Goal: Information Seeking & Learning: Check status

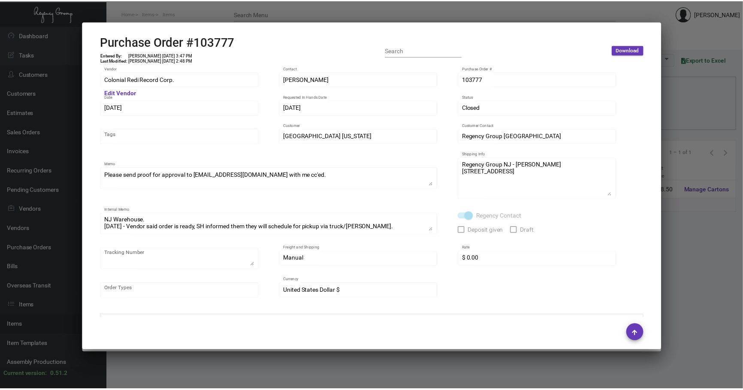
scroll to position [364, 0]
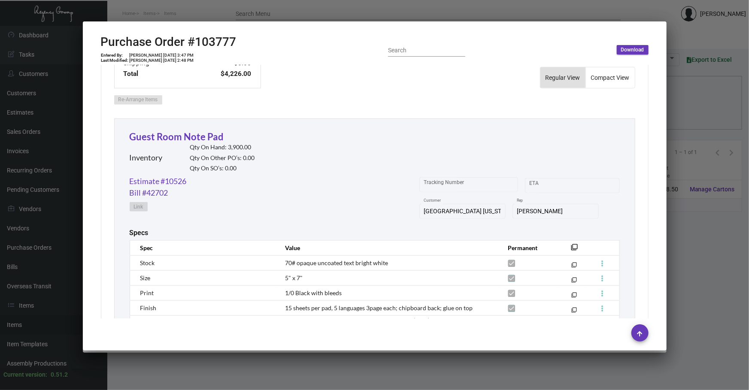
click at [722, 115] on div at bounding box center [374, 195] width 749 height 390
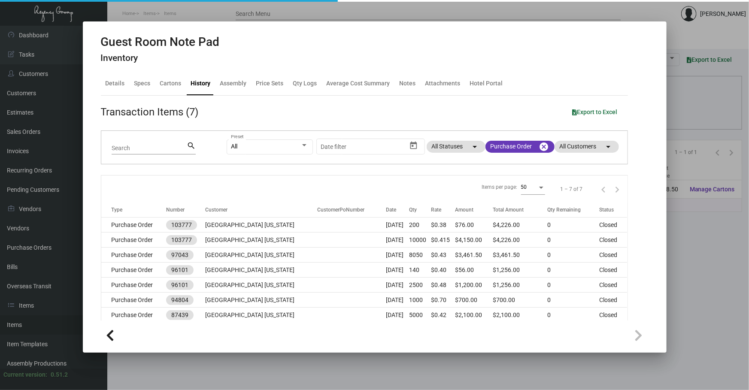
click at [722, 115] on div at bounding box center [374, 195] width 749 height 390
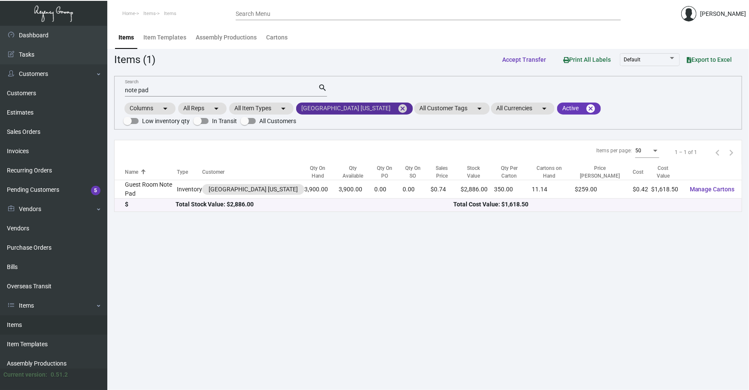
click at [397, 109] on mat-icon "cancel" at bounding box center [402, 108] width 10 height 10
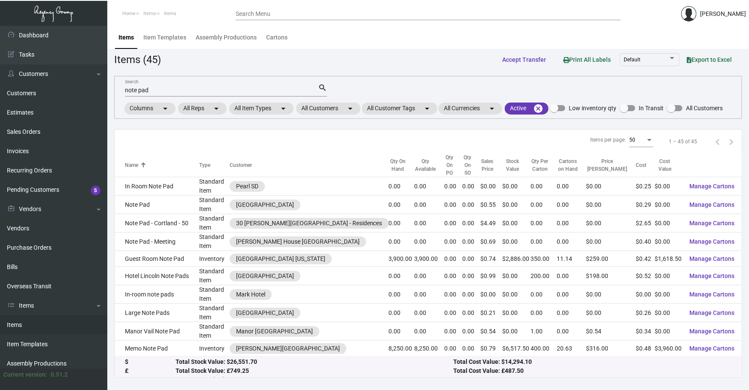
click at [184, 94] on div "note pad Search" at bounding box center [221, 89] width 193 height 13
drag, startPoint x: 184, startPoint y: 91, endPoint x: 30, endPoint y: 91, distance: 154.5
click at [30, 91] on div "Dashboard Dashboard Tasks Customers Customers Estimates Sales Orders Invoices R…" at bounding box center [374, 208] width 749 height 364
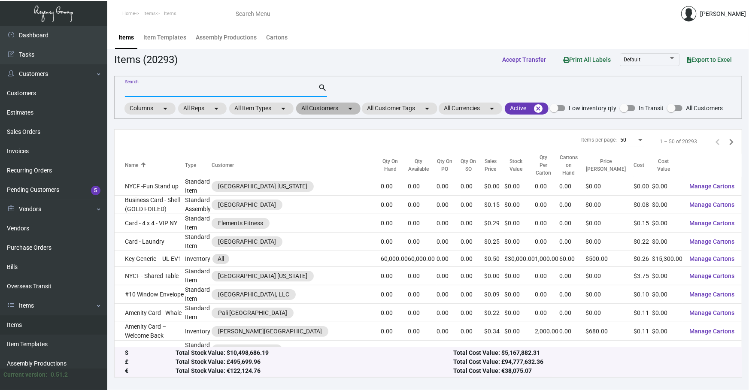
click at [326, 103] on mat-chip "All Customers arrow_drop_down" at bounding box center [328, 109] width 64 height 12
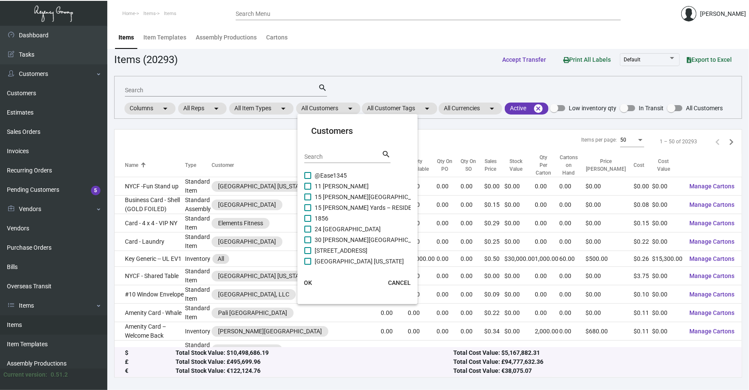
click at [329, 155] on input "Search" at bounding box center [342, 157] width 77 height 7
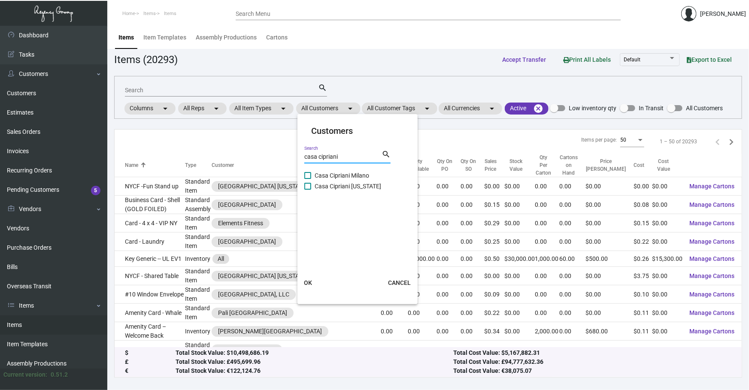
type input "casa cipriani"
click at [354, 181] on span "Casa Cipriani [US_STATE]" at bounding box center [347, 186] width 66 height 10
click at [308, 190] on input "Casa Cipriani [US_STATE]" at bounding box center [307, 190] width 0 height 0
checkbox input "true"
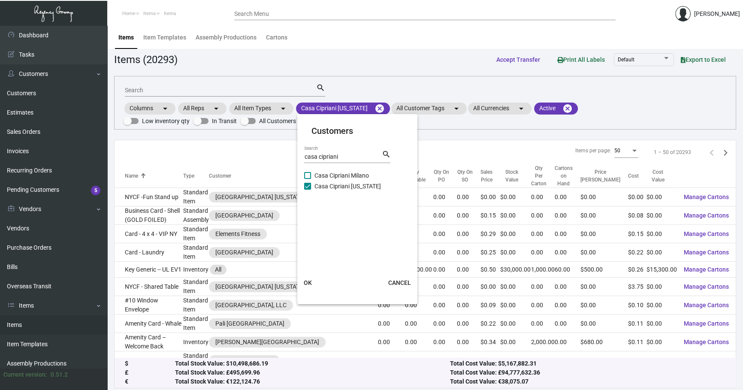
click at [313, 280] on button "OK" at bounding box center [307, 282] width 27 height 15
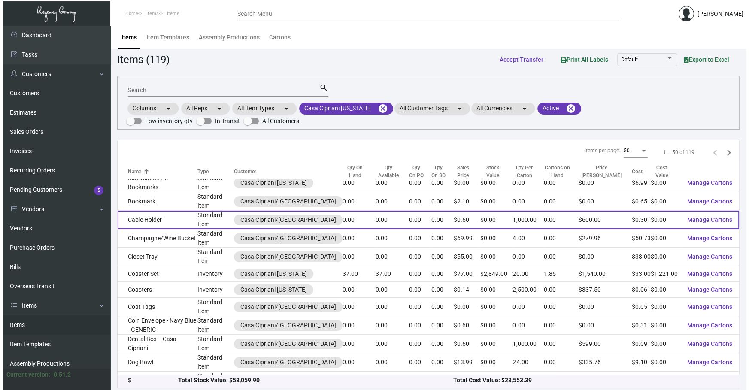
scroll to position [169, 0]
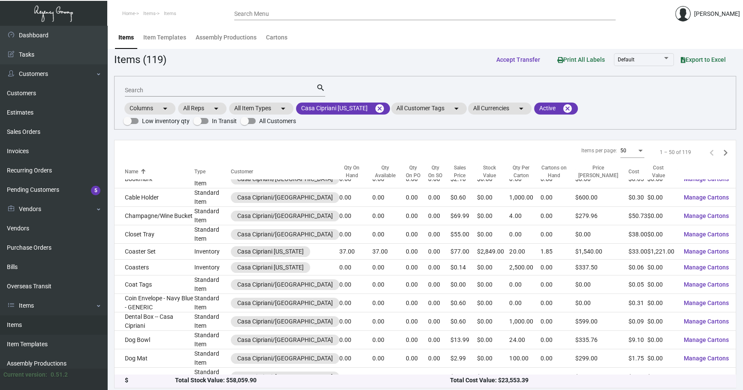
click at [273, 90] on input "Search" at bounding box center [220, 90] width 191 height 7
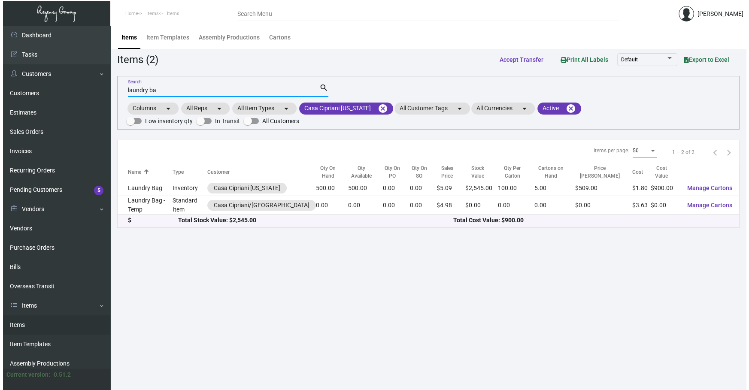
scroll to position [0, 0]
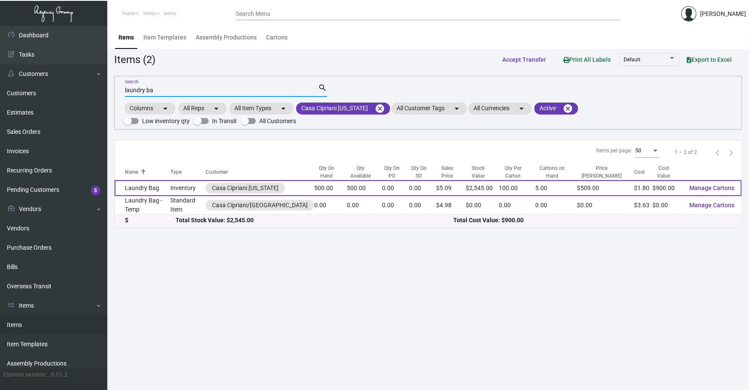
type input "laundry ba"
click at [160, 189] on td "Laundry Bag" at bounding box center [143, 188] width 56 height 16
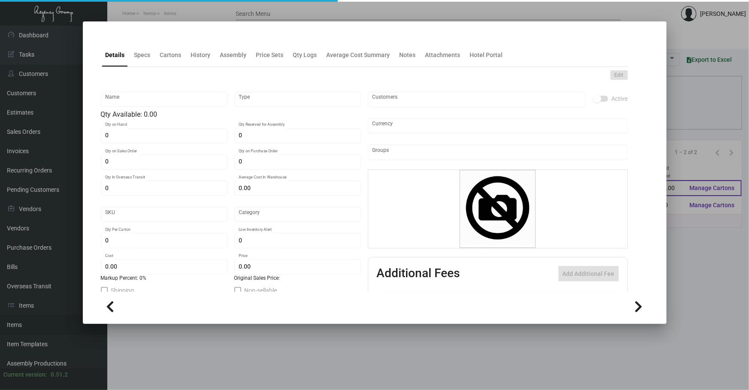
type input "Laundry Bag"
type input "Inventory"
type input "500"
type input "$ 1.95"
type input "Standard"
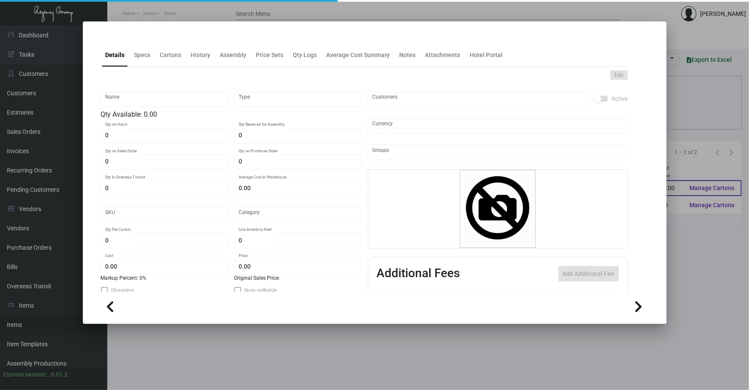
type input "100"
type input "$ 1.80"
type input "$ 5.09"
checkbox input "true"
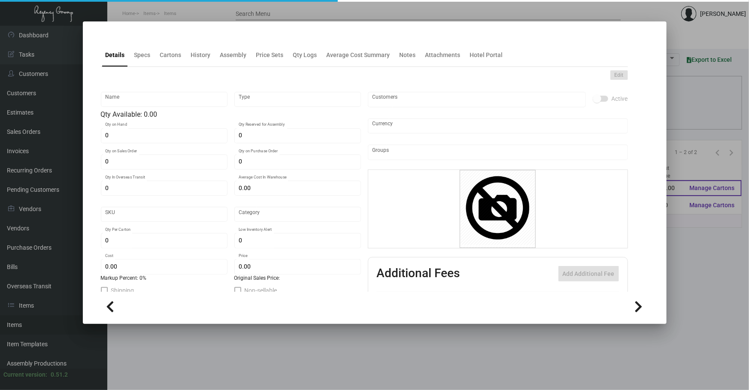
type input "United States Dollar $"
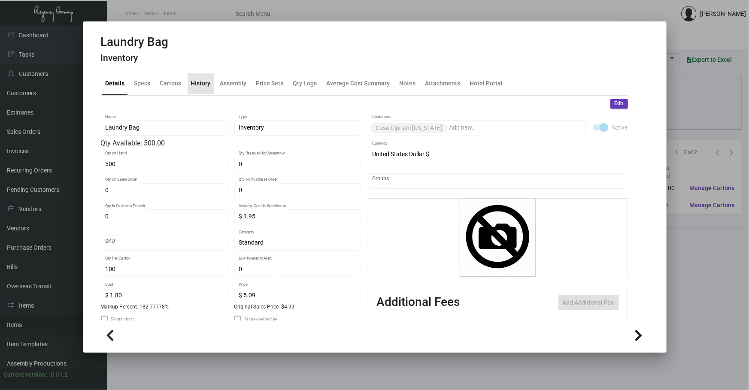
click at [197, 90] on div "History" at bounding box center [200, 83] width 27 height 21
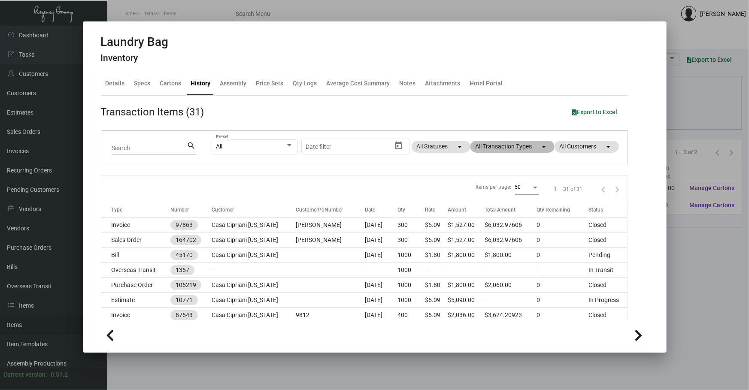
click at [489, 149] on mat-chip "All Transaction Types arrow_drop_down" at bounding box center [512, 147] width 84 height 12
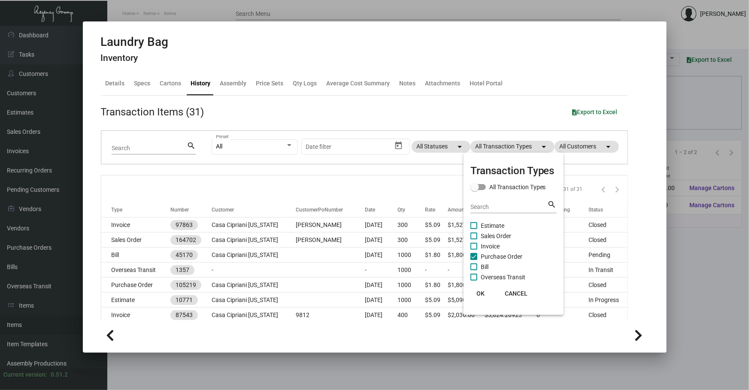
click at [490, 254] on span "Purchase Order" at bounding box center [502, 256] width 42 height 10
click at [474, 260] on input "Purchase Order" at bounding box center [473, 260] width 0 height 0
click at [490, 254] on span "Purchase Order" at bounding box center [502, 256] width 42 height 10
click at [474, 260] on input "Purchase Order" at bounding box center [473, 260] width 0 height 0
checkbox input "true"
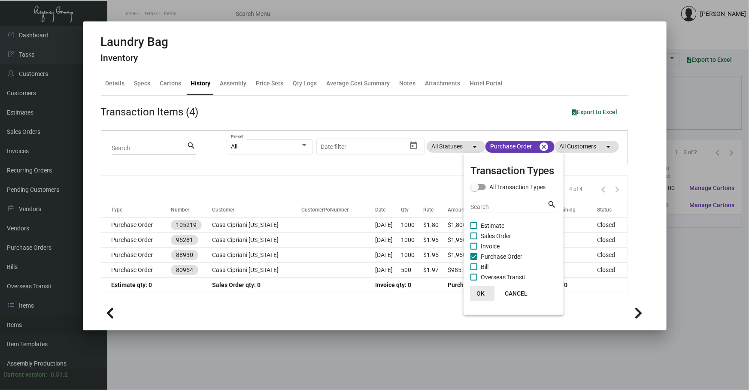
click at [480, 293] on span "OK" at bounding box center [480, 293] width 8 height 7
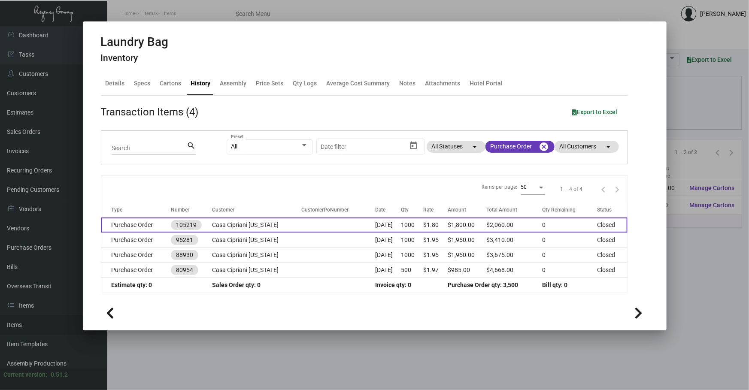
click at [381, 226] on td "[DATE]" at bounding box center [388, 225] width 26 height 15
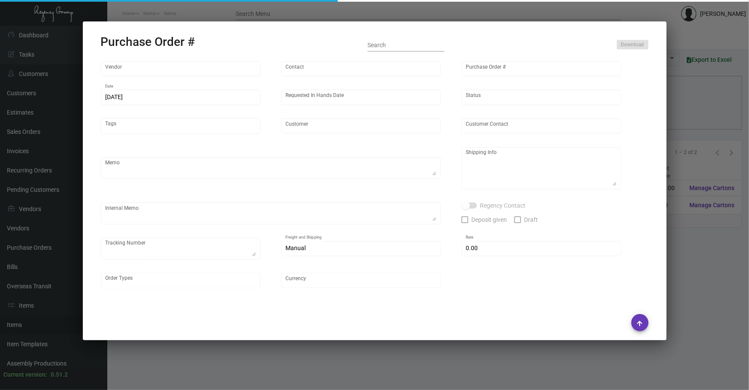
type input "Hangzhou [PERSON_NAME] Leisure Product Co. LTD"
type input "[PERSON_NAME]"
type input "105219"
type input "[DATE]"
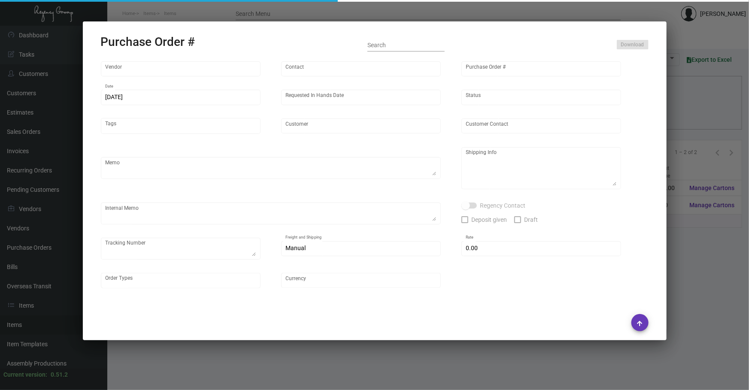
type input "Casa Cipriani [US_STATE]"
type textarea "Please ship the amenity bags by air to NJ and the laundry bags by boat to [GEOG…"
type textarea "Regency Group NJ - [PERSON_NAME] [STREET_ADDRESS]"
type textarea "Amenity bag - air estimated order-ready date: 5/30"
checkbox input "true"
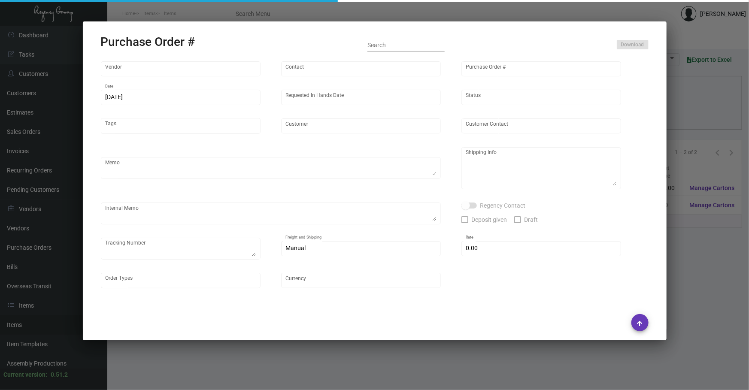
type input "$ 0.00"
type input "United States Dollar $"
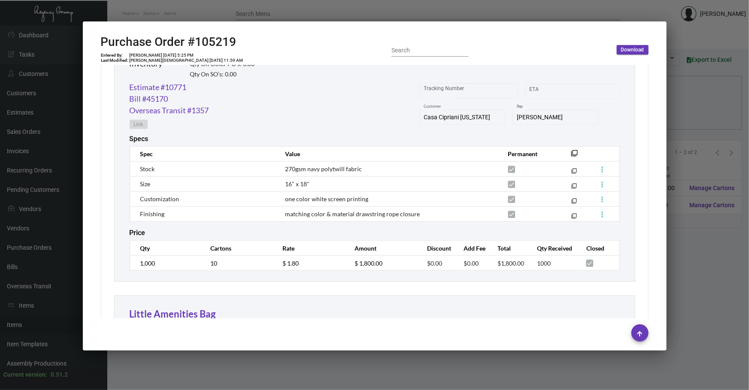
scroll to position [416, 0]
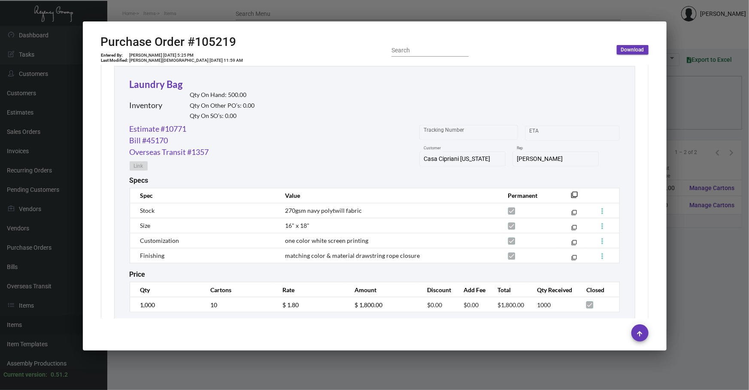
click at [309, 365] on div at bounding box center [374, 195] width 749 height 390
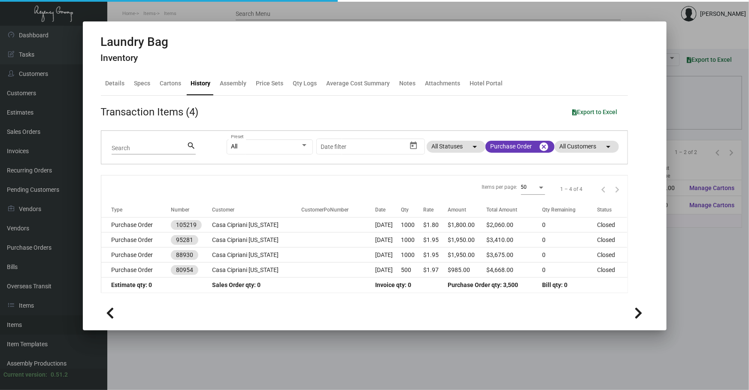
click at [309, 365] on div at bounding box center [374, 195] width 749 height 390
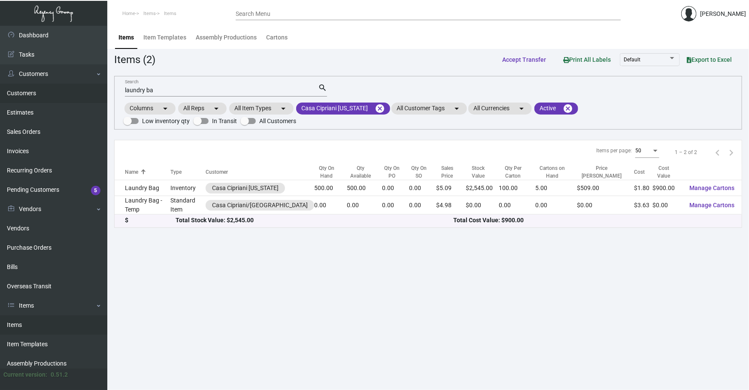
drag, startPoint x: 192, startPoint y: 88, endPoint x: 0, endPoint y: 88, distance: 192.2
click at [31, 101] on div "Dashboard Dashboard Tasks Customers Customers Estimates Sales Orders Invoices R…" at bounding box center [374, 208] width 749 height 364
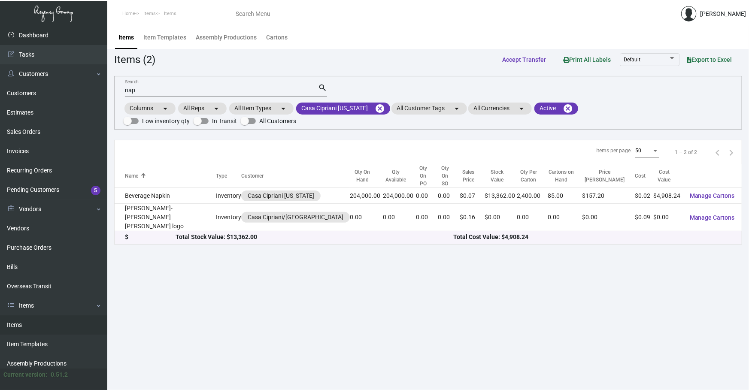
drag, startPoint x: 138, startPoint y: 85, endPoint x: 0, endPoint y: 43, distance: 144.5
click at [0, 64] on div "Dashboard Dashboard Tasks Customers Customers Estimates Sales Orders Invoices R…" at bounding box center [374, 208] width 749 height 364
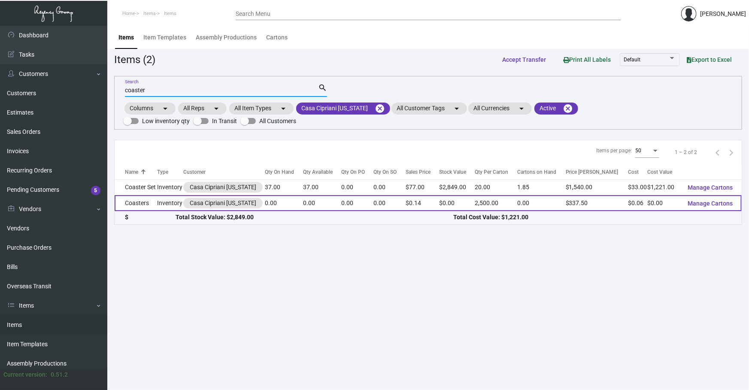
type input "coaster"
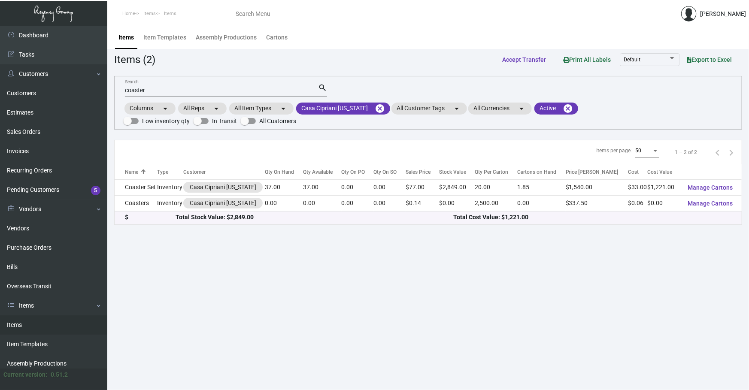
click at [686, 308] on main "Items Item Templates Assembly Productions Cartons Items (2) Accept Transfer Pri…" at bounding box center [427, 208] width 641 height 364
drag, startPoint x: 688, startPoint y: 257, endPoint x: 365, endPoint y: 126, distance: 349.1
click at [688, 257] on main "Items Item Templates Assembly Productions Cartons Items (2) Accept Transfer Pri…" at bounding box center [427, 208] width 641 height 364
click at [0, 157] on div "Dashboard Dashboard Tasks Customers Customers Estimates Sales Orders Invoices R…" at bounding box center [374, 208] width 749 height 364
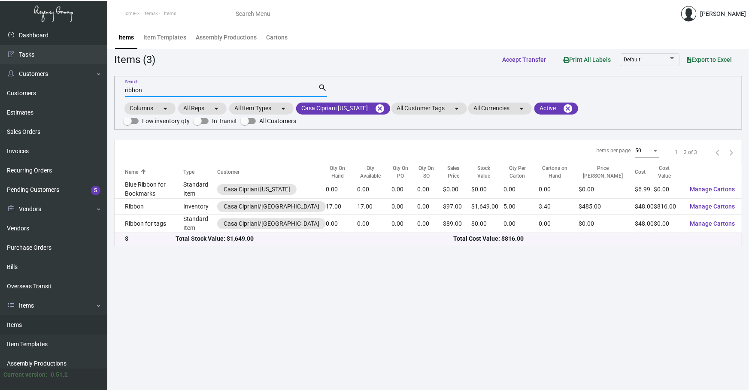
drag, startPoint x: 137, startPoint y: 82, endPoint x: 0, endPoint y: 36, distance: 144.8
click at [0, 84] on div "Dashboard Dashboard Tasks Customers Customers Estimates Sales Orders Invoices R…" at bounding box center [374, 208] width 749 height 364
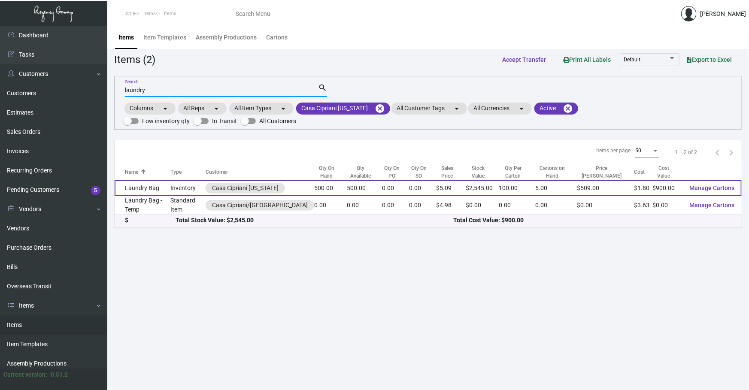
type input "laundry"
click at [164, 189] on td "Laundry Bag" at bounding box center [143, 188] width 56 height 16
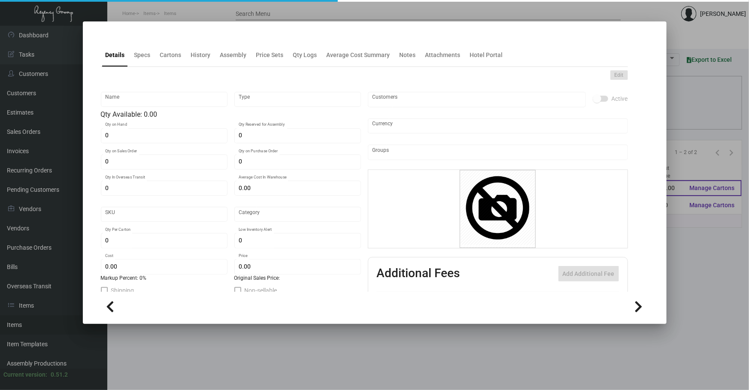
type input "Laundry Bag"
type input "Inventory"
type input "500"
type input "$ 1.95"
type input "Standard"
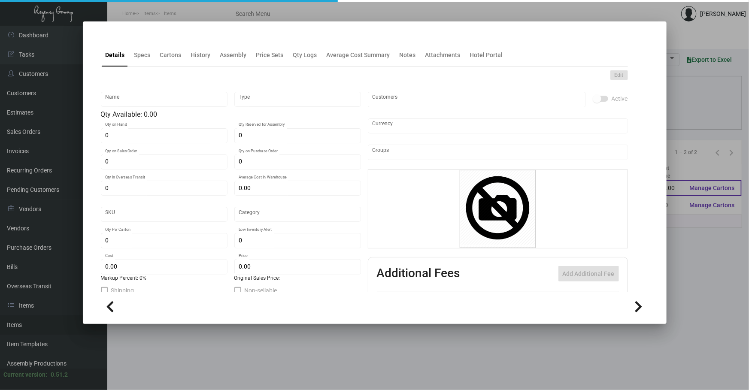
type input "100"
type input "$ 1.80"
type input "$ 5.09"
checkbox input "true"
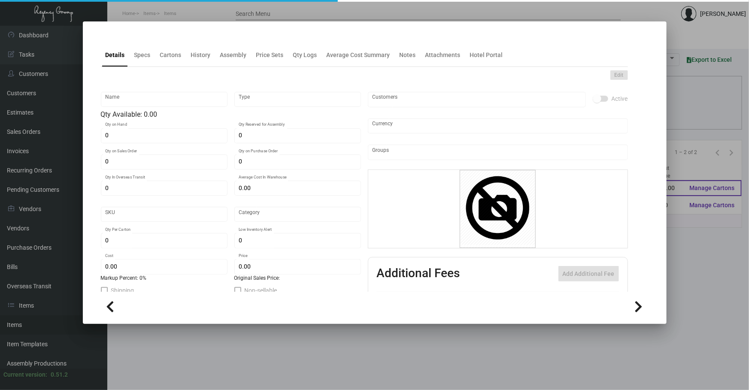
type input "United States Dollar $"
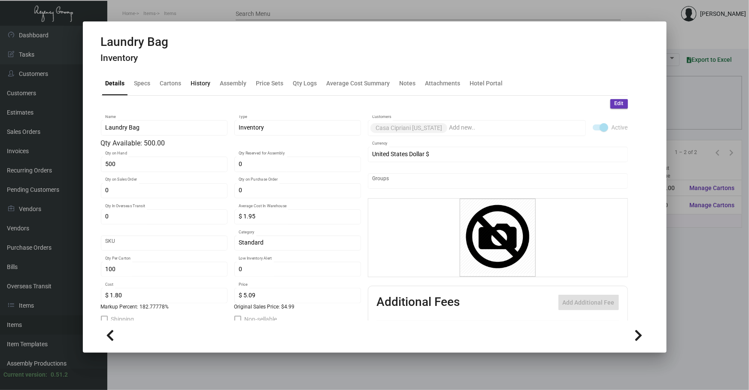
click at [197, 86] on div "History" at bounding box center [201, 83] width 20 height 9
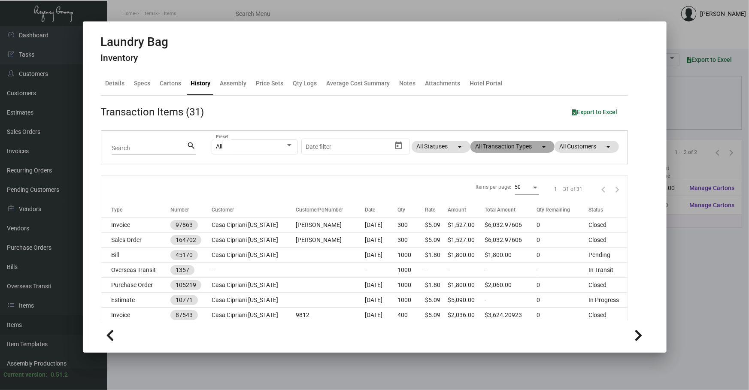
click at [513, 151] on mat-chip "All Transaction Types arrow_drop_down" at bounding box center [512, 147] width 84 height 12
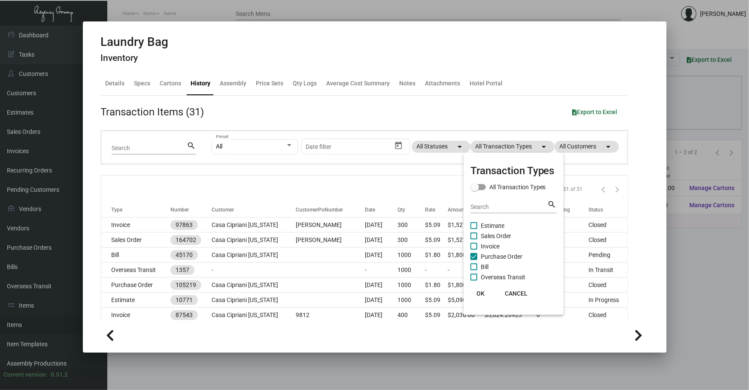
click at [484, 255] on span "Purchase Order" at bounding box center [502, 256] width 42 height 10
click at [474, 260] on input "Purchase Order" at bounding box center [473, 260] width 0 height 0
click at [484, 255] on span "Purchase Order" at bounding box center [502, 256] width 42 height 10
click at [474, 260] on input "Purchase Order" at bounding box center [473, 260] width 0 height 0
checkbox input "true"
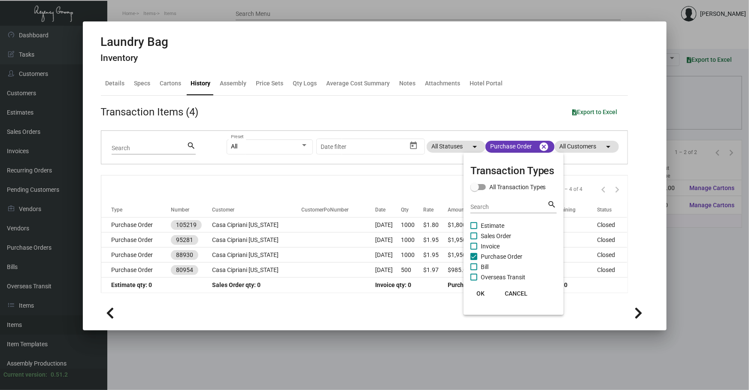
click at [386, 227] on div at bounding box center [374, 195] width 749 height 390
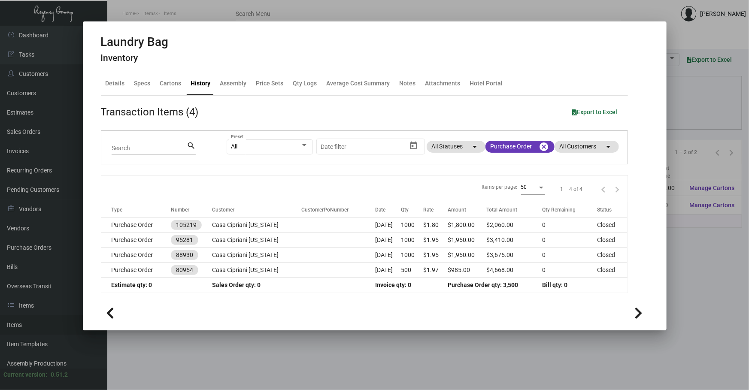
click at [386, 227] on td "[DATE]" at bounding box center [388, 225] width 26 height 15
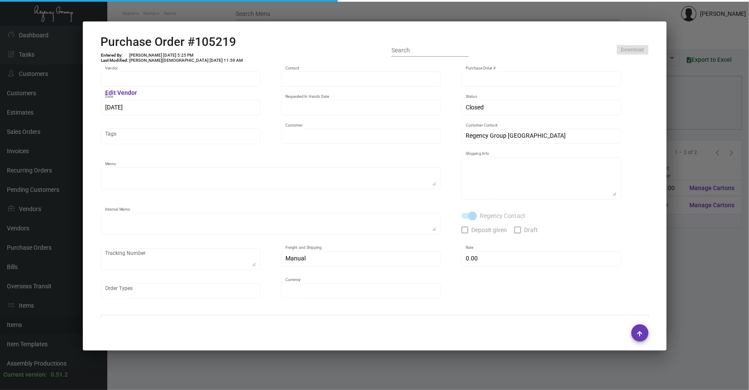
type input "Hangzhou [PERSON_NAME] Leisure Product Co. LTD"
type input "[PERSON_NAME]"
type input "105219"
type input "[DATE]"
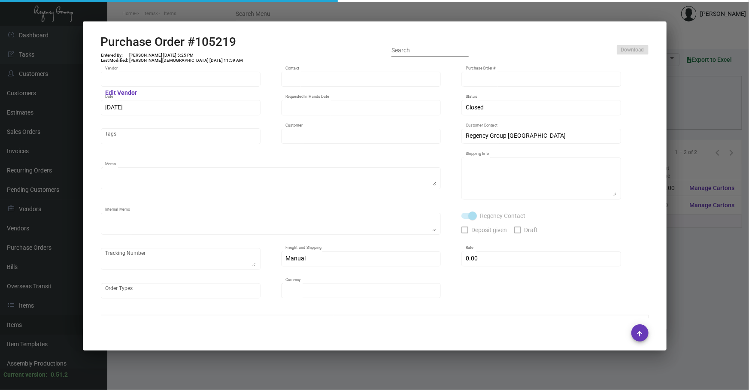
type input "Casa Cipriani [US_STATE]"
type textarea "Please ship the amenity bags by air to NJ and the laundry bags by boat to [GEOG…"
type textarea "Regency Group NJ - [PERSON_NAME] [STREET_ADDRESS]"
type textarea "Amenity bag - air estimated order-ready date: 5/30"
checkbox input "true"
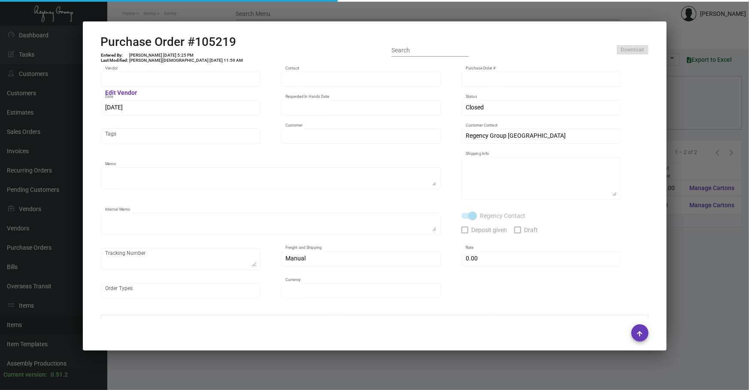
type input "$ 0.00"
type input "United States Dollar $"
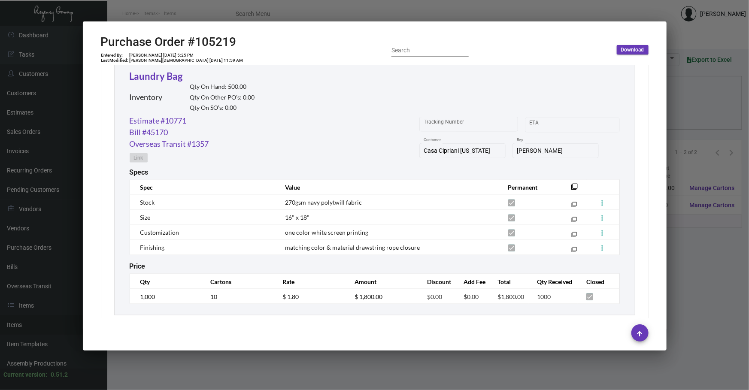
scroll to position [429, 0]
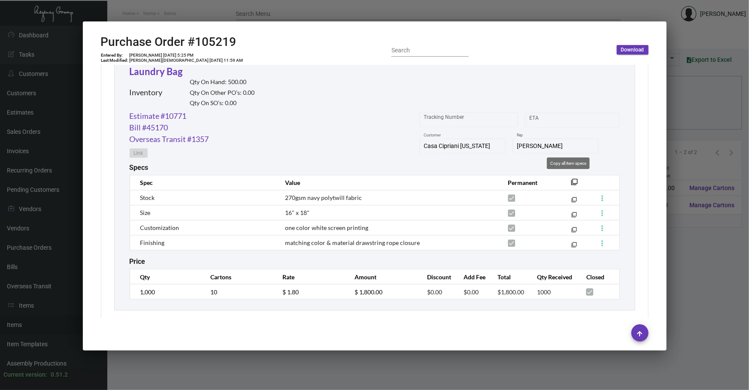
click at [571, 181] on mat-icon "filter_none" at bounding box center [574, 184] width 7 height 7
click at [181, 116] on link "Estimate #10771" at bounding box center [158, 116] width 57 height 12
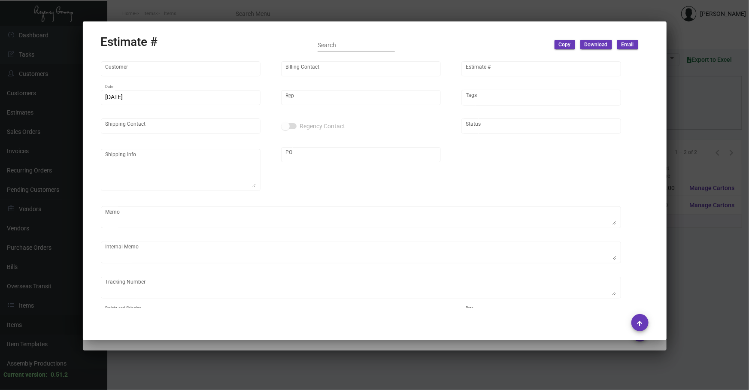
type input "Casa Cipriani [US_STATE]"
type input "Accounts Payable"
type input "10771"
type input "[DATE]"
type input "[PERSON_NAME]"
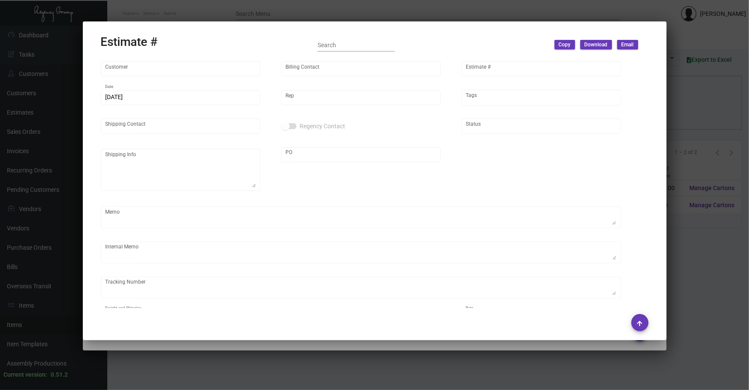
type input "[PERSON_NAME]"
type textarea "Amenity bag - air"
type input "United States Dollar $"
type input "$ 0.00"
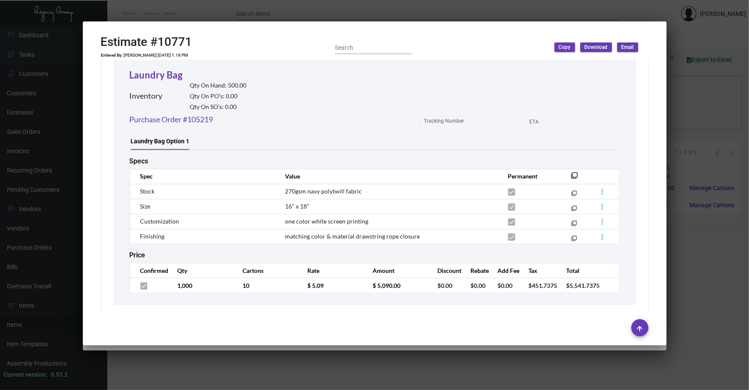
scroll to position [765, 0]
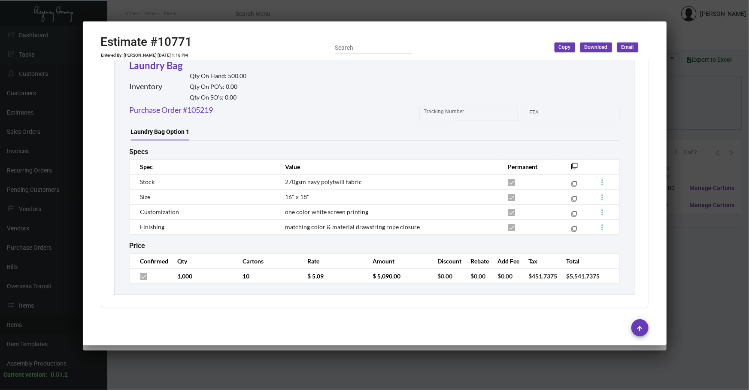
click at [322, 373] on div at bounding box center [374, 195] width 749 height 390
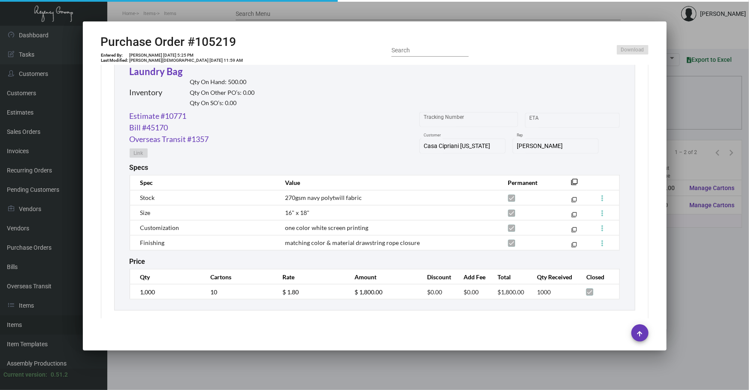
click at [322, 373] on div at bounding box center [374, 195] width 749 height 390
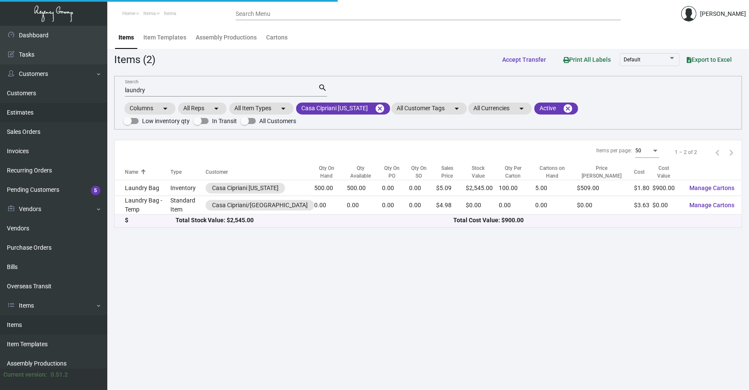
drag, startPoint x: 224, startPoint y: 91, endPoint x: 23, endPoint y: 106, distance: 200.9
click at [119, 107] on div "laundry Search search Columns arrow_drop_down All Reps arrow_drop_down All Item…" at bounding box center [428, 103] width 628 height 54
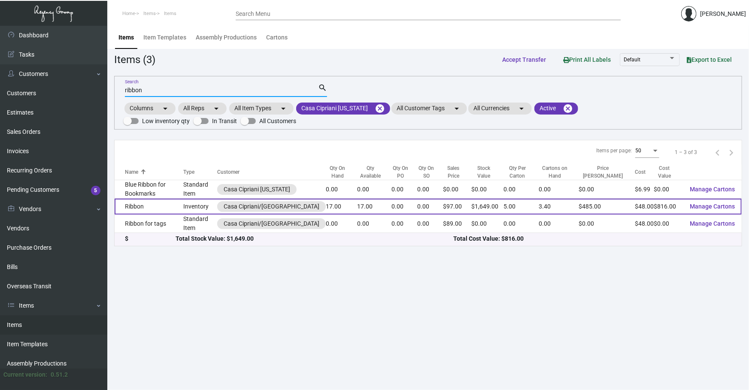
type input "ribbon"
click at [157, 205] on td "Ribbon" at bounding box center [149, 207] width 69 height 16
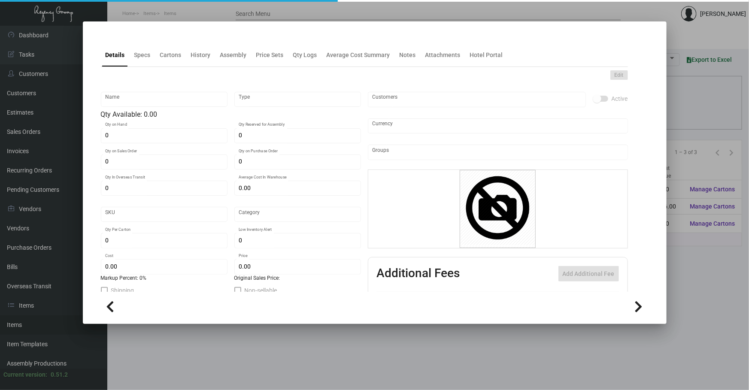
type input "Ribbon"
type input "Inventory"
type input "17"
type input "$ 68.57143"
type input "Standard"
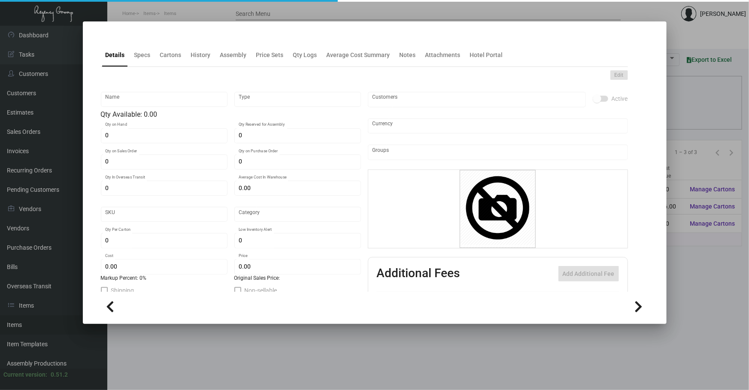
type input "5"
type input "$ 48.00"
type input "$ 97.00"
checkbox input "true"
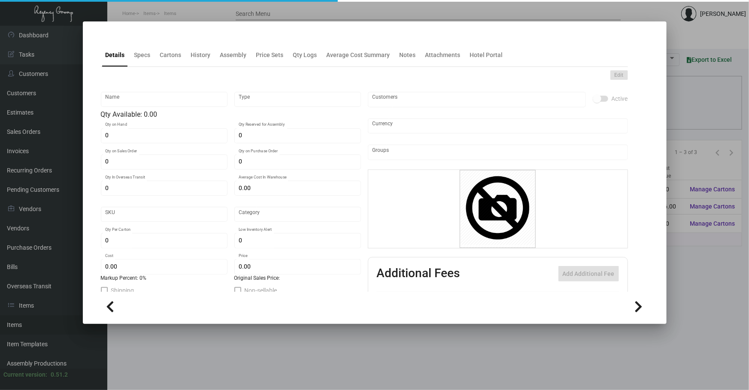
type input "United States Dollar $"
drag, startPoint x: 192, startPoint y: 57, endPoint x: 197, endPoint y: 60, distance: 6.8
click at [192, 57] on div "History" at bounding box center [201, 55] width 20 height 9
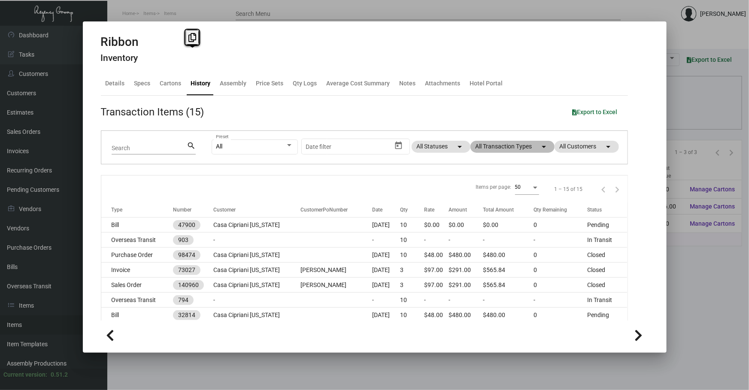
click at [531, 144] on mat-chip "All Transaction Types arrow_drop_down" at bounding box center [512, 147] width 84 height 12
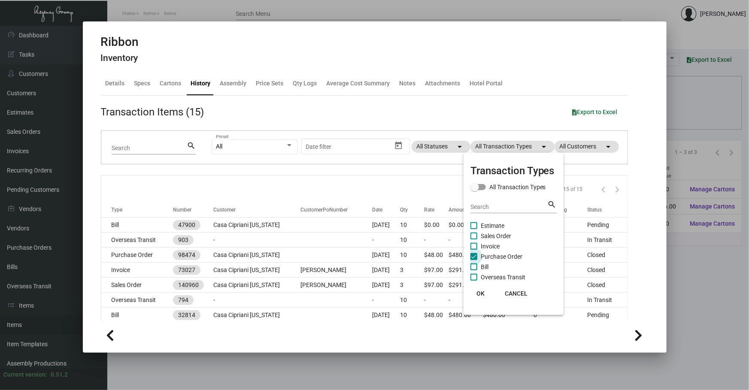
click at [501, 256] on span "Purchase Order" at bounding box center [502, 256] width 42 height 10
click at [474, 260] on input "Purchase Order" at bounding box center [473, 260] width 0 height 0
click at [501, 256] on span "Purchase Order" at bounding box center [502, 256] width 42 height 10
click at [474, 260] on input "Purchase Order" at bounding box center [473, 260] width 0 height 0
checkbox input "true"
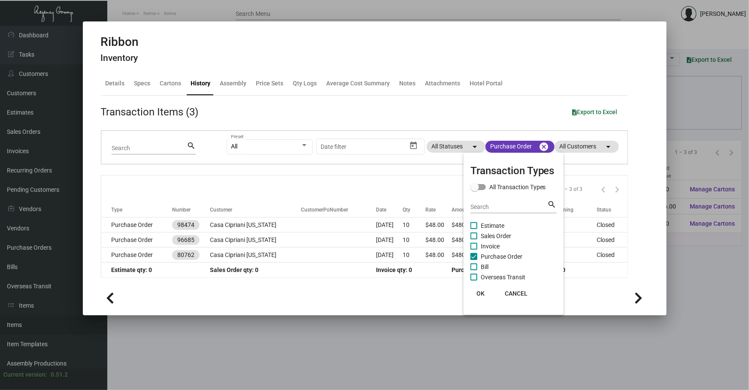
click at [349, 178] on div at bounding box center [374, 195] width 749 height 390
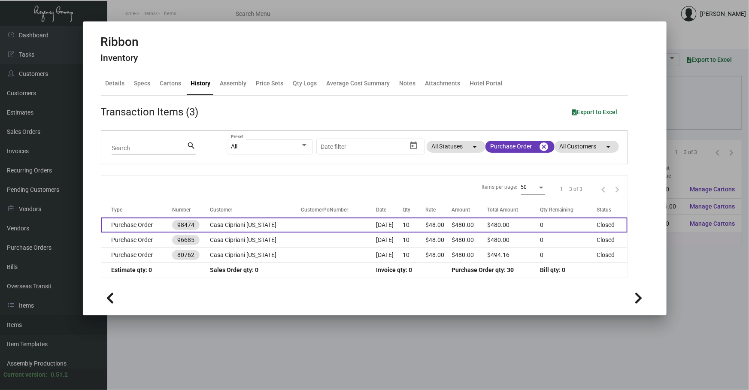
click at [352, 227] on td at bounding box center [338, 225] width 75 height 15
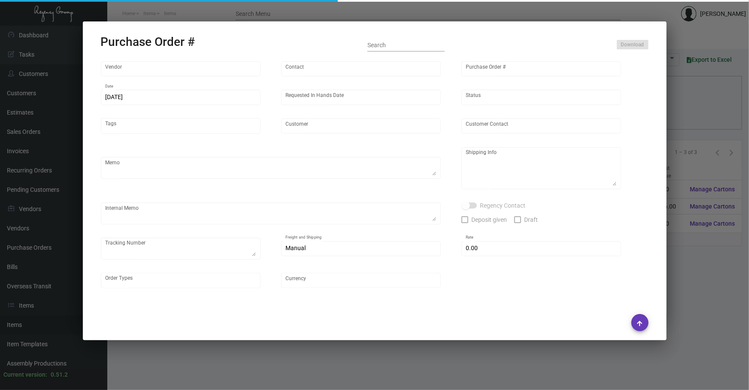
type input "HAON HOTEL PRODUCTS CO.,Ltd"
type input "MISSING INFO MISSING INFO"
type input "98474"
type input "[DATE]"
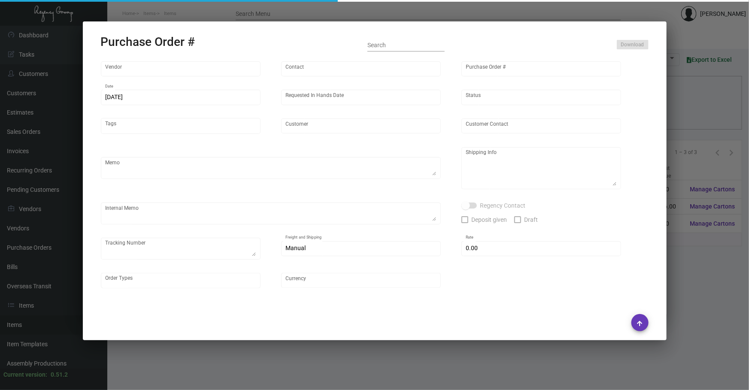
type input "Casa Cipriani [US_STATE]"
type textarea "Regency Group [STREET_ADDRESS][US_STATE] [PHONE_NUMBER]"
type input "$ 0.00"
type input "United States Dollar $"
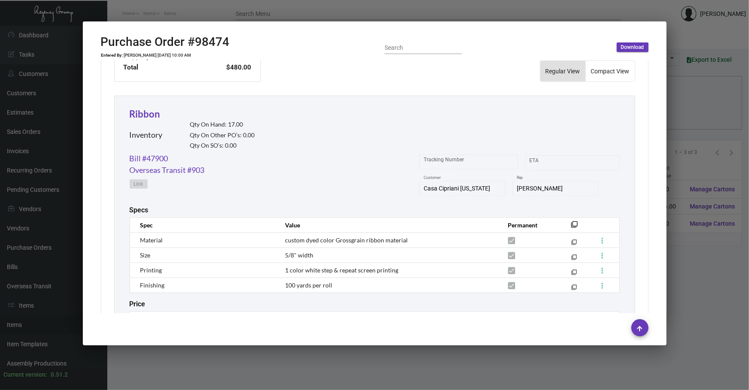
scroll to position [416, 0]
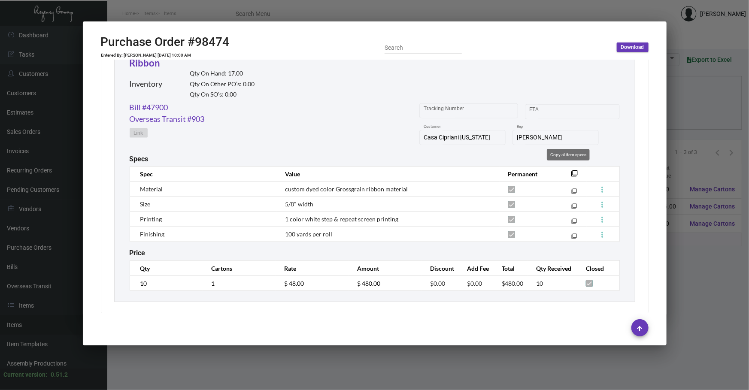
click at [571, 172] on mat-icon "filter_none" at bounding box center [574, 175] width 7 height 7
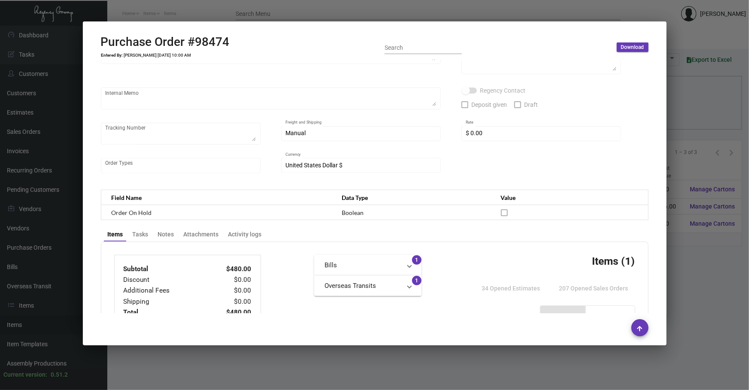
scroll to position [122, 0]
click at [429, 378] on div at bounding box center [374, 195] width 749 height 390
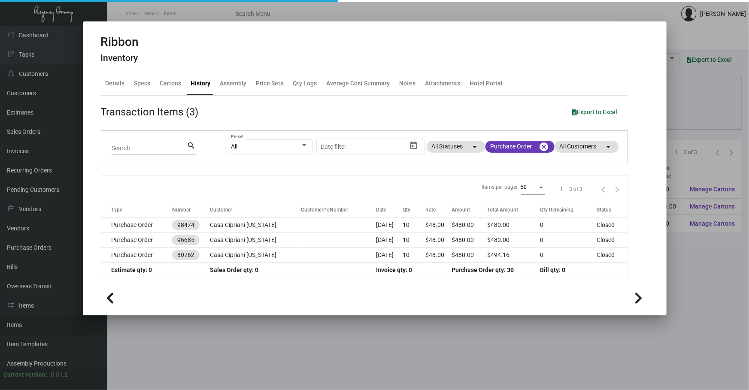
click at [239, 339] on div at bounding box center [374, 195] width 749 height 390
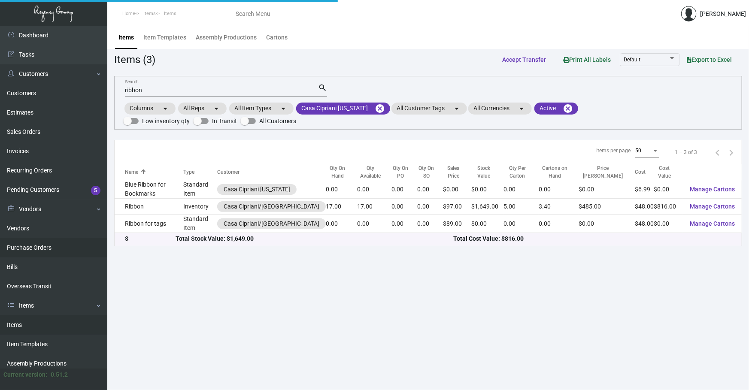
drag, startPoint x: 234, startPoint y: 91, endPoint x: 0, endPoint y: 241, distance: 277.6
click at [0, 179] on div "Dashboard Dashboard Tasks Customers Customers Estimates Sales Orders Invoices R…" at bounding box center [374, 208] width 749 height 364
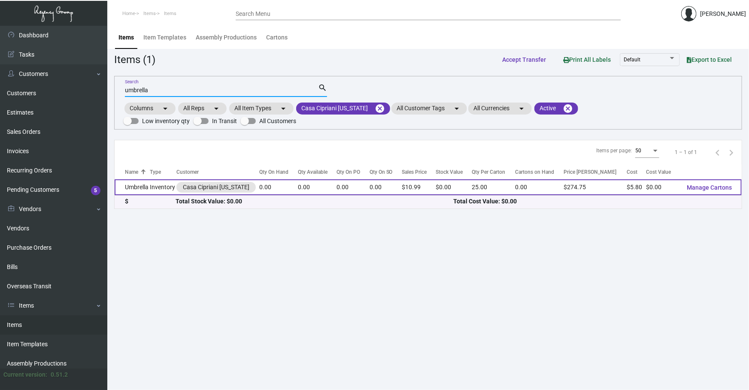
type input "umbrella"
click at [146, 184] on td "Umbrella" at bounding box center [132, 187] width 35 height 16
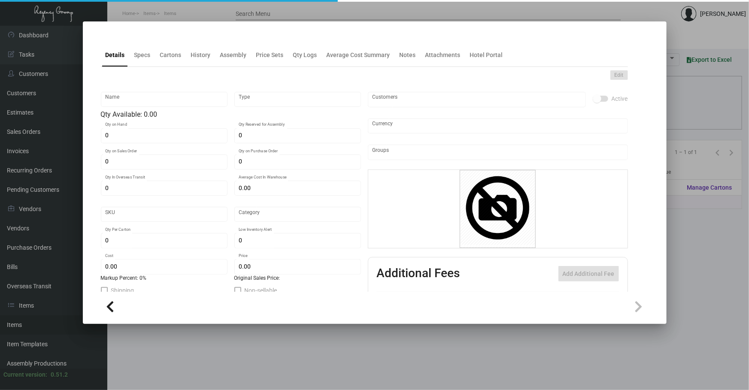
type input "Umbrella"
type input "Inventory"
type input "$ 5.80"
type input "Standard"
type input "25"
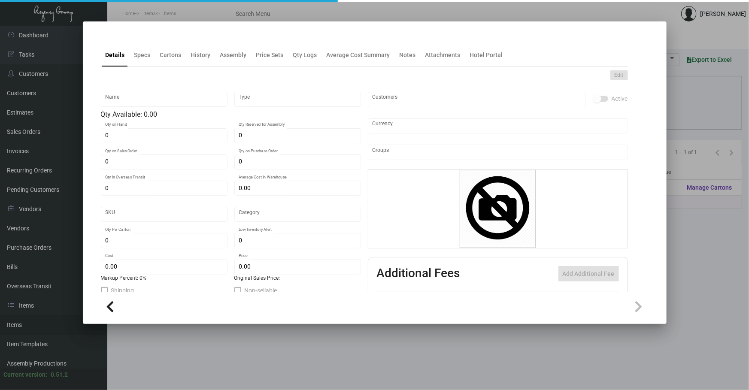
type input "$ 5.80"
type input "$ 10.99"
checkbox input "true"
type input "United States Dollar $"
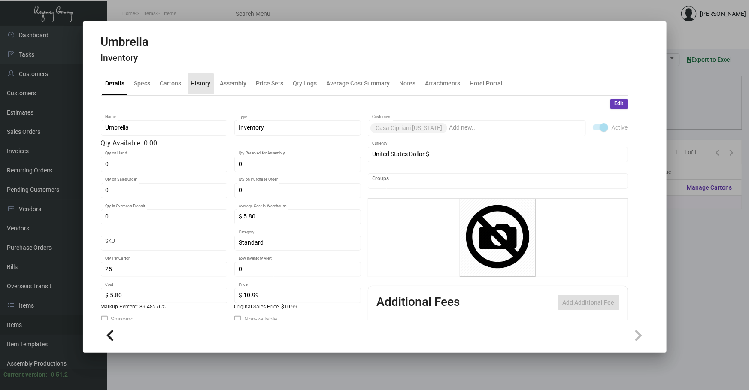
click at [199, 85] on div "History" at bounding box center [201, 83] width 20 height 9
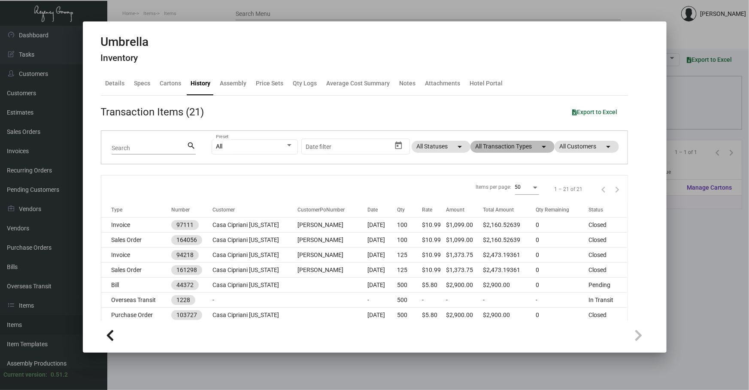
click at [511, 151] on mat-chip "All Transaction Types arrow_drop_down" at bounding box center [512, 147] width 84 height 12
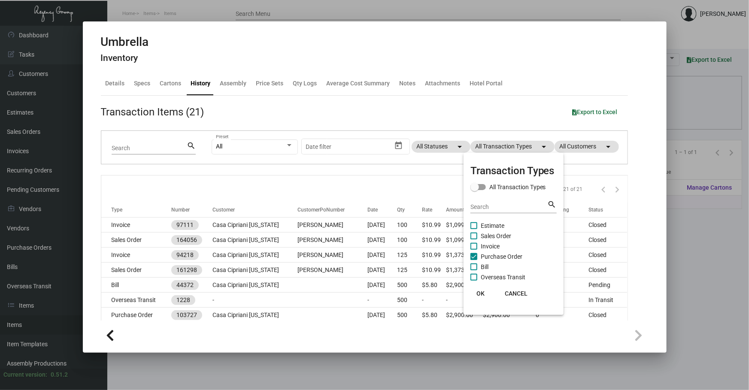
click at [506, 258] on span "Purchase Order" at bounding box center [502, 256] width 42 height 10
click at [474, 260] on input "Purchase Order" at bounding box center [473, 260] width 0 height 0
click at [506, 258] on span "Purchase Order" at bounding box center [502, 256] width 42 height 10
click at [474, 260] on input "Purchase Order" at bounding box center [473, 260] width 0 height 0
checkbox input "true"
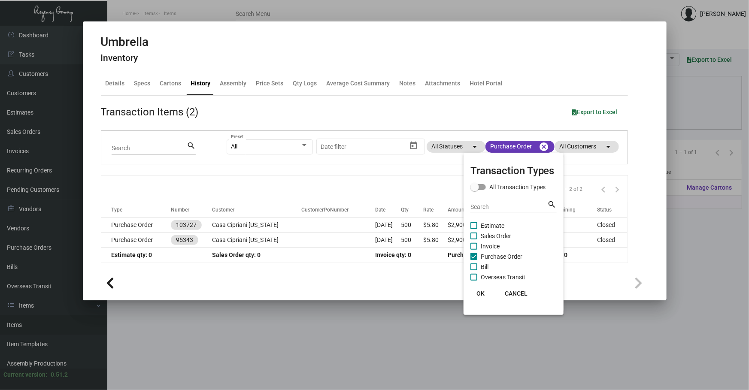
click at [349, 188] on div at bounding box center [374, 195] width 749 height 390
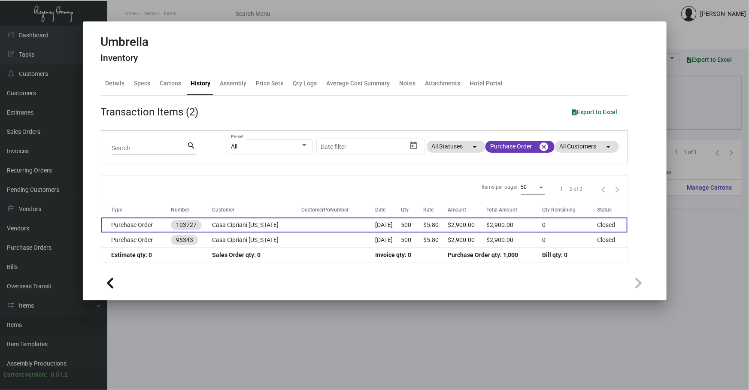
click at [383, 225] on td "[DATE]" at bounding box center [388, 225] width 26 height 15
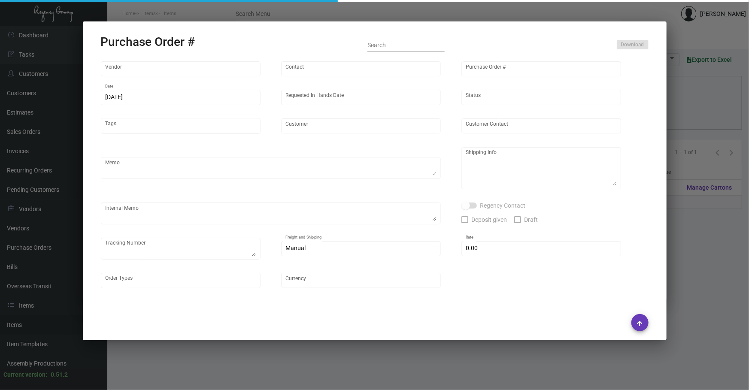
type input "Shanghai East Industrial Co., Ltd,"
type input "[PERSON_NAME]"
type input "103727"
type input "[DATE]"
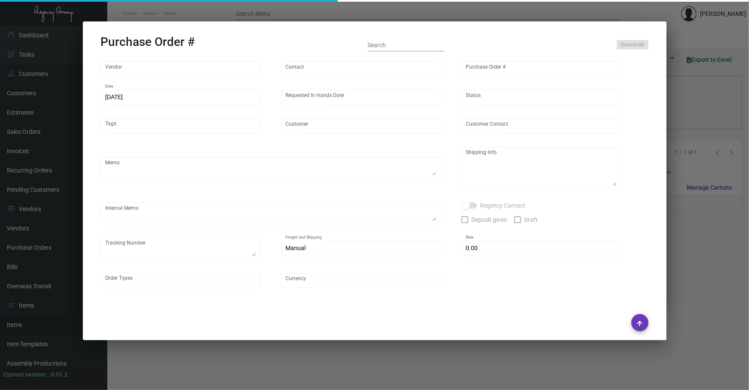
type input "Casa Cipriani [US_STATE]"
type textarea "Please ship by boat to our NJ warehouse."
type textarea "Regency Group NJ - [PERSON_NAME] [STREET_ADDRESS]"
type textarea "estimated production-ready date: 3/30"
checkbox input "true"
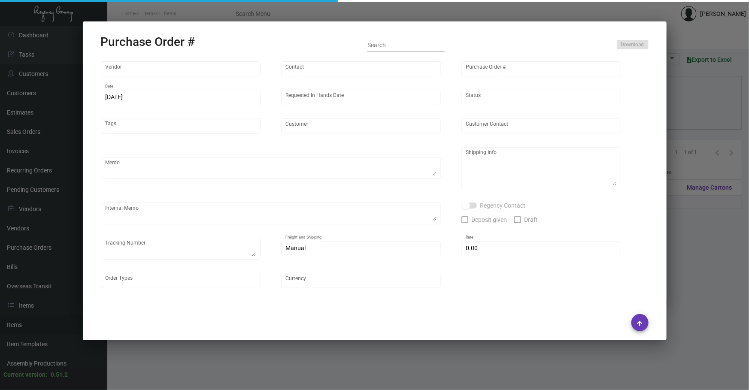
type input "$ 0.00"
type input "United States Dollar $"
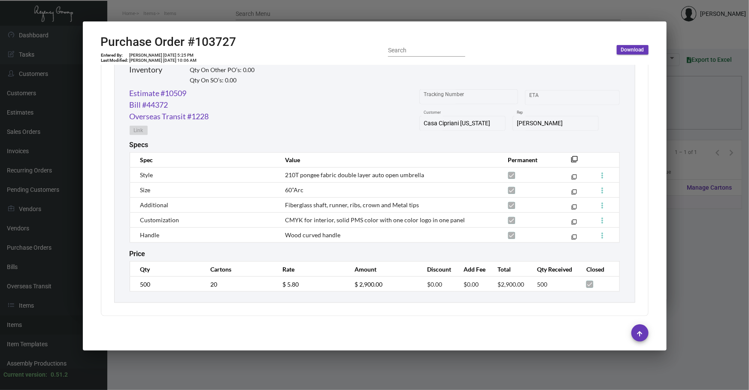
scroll to position [436, 0]
click at [571, 158] on mat-icon "filter_none" at bounding box center [574, 161] width 7 height 7
click at [176, 89] on link "Estimate #10509" at bounding box center [158, 93] width 57 height 12
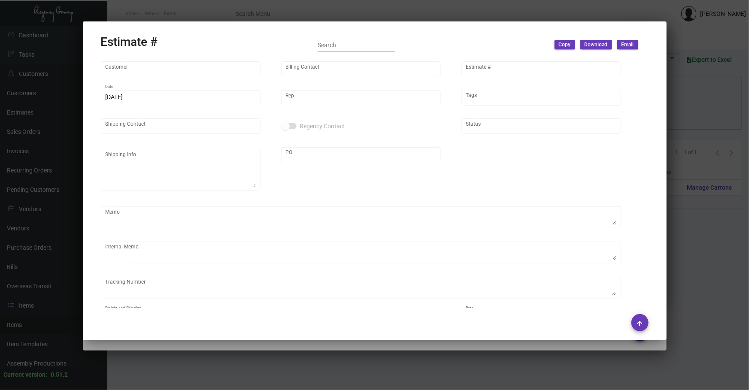
type input "Casa Cipriani [US_STATE]"
type input "Accounts Payable"
type input "10509"
type input "[DATE]"
type input "[PERSON_NAME]"
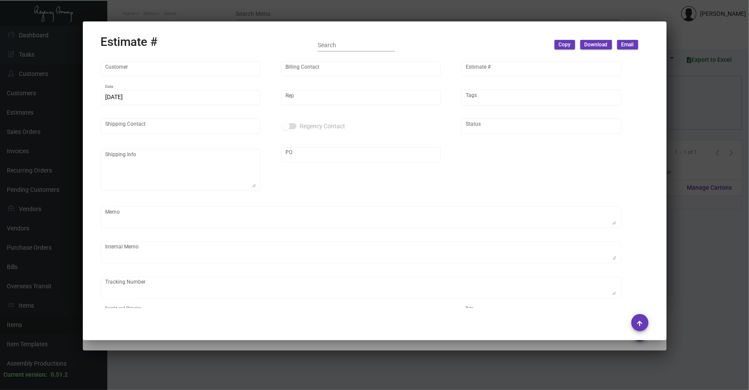
type textarea "NJ Warehouse."
type input "United States Dollar $"
type input "$ 0.00"
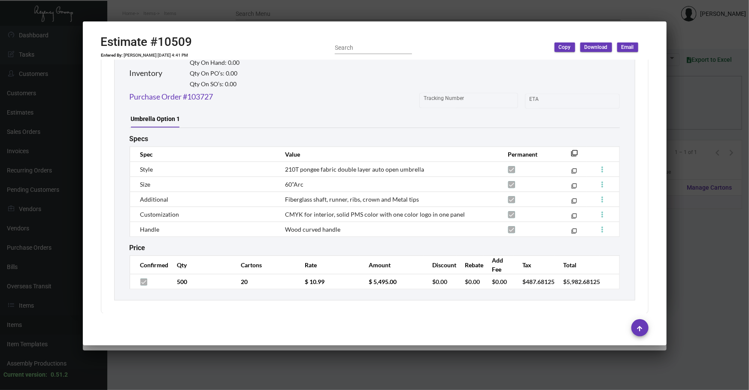
scroll to position [1053, 0]
click at [663, 184] on mat-dialog-container "Estimate #10509 Entered By: [PERSON_NAME] [DATE] 4:41 PM Search Copy Download E…" at bounding box center [374, 183] width 583 height 324
